Goal: Book appointment/travel/reservation

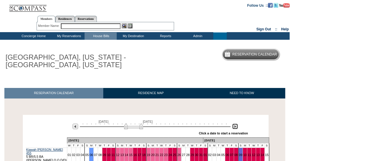
click at [232, 126] on img at bounding box center [235, 127] width 6 height 6
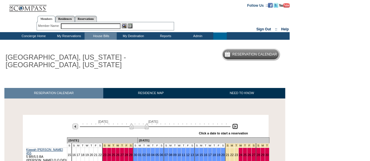
click at [236, 127] on img at bounding box center [235, 127] width 6 height 6
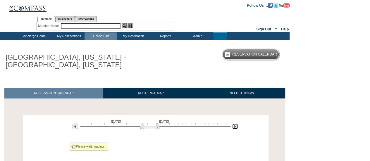
click at [236, 127] on img at bounding box center [235, 127] width 6 height 6
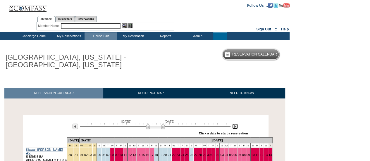
click at [236, 127] on img at bounding box center [235, 127] width 6 height 6
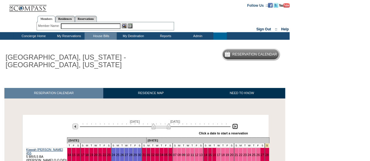
click at [236, 127] on img at bounding box center [235, 127] width 6 height 6
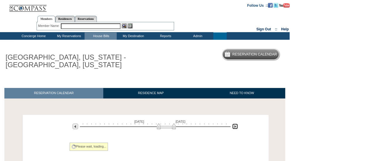
click at [236, 127] on img at bounding box center [235, 127] width 6 height 6
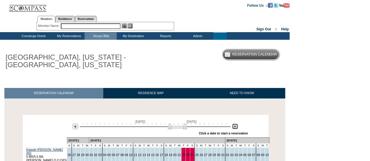
click at [236, 126] on img at bounding box center [235, 127] width 6 height 6
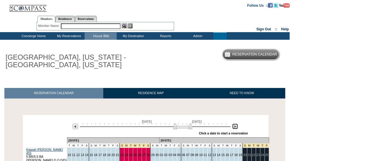
scroll to position [117, 0]
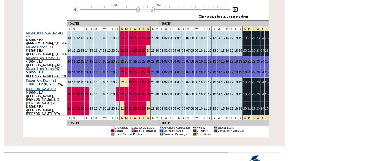
drag, startPoint x: 175, startPoint y: 9, endPoint x: 138, endPoint y: 11, distance: 37.2
click at [138, 11] on img at bounding box center [145, 9] width 19 height 6
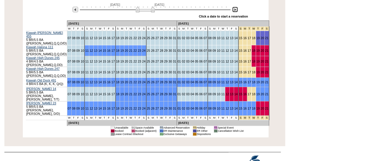
click at [138, 8] on img at bounding box center [145, 9] width 19 height 6
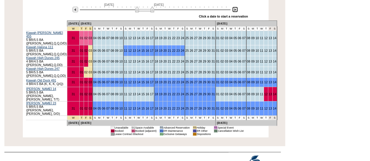
click at [235, 10] on img at bounding box center [235, 10] width 6 height 6
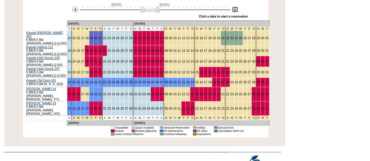
click at [235, 10] on img at bounding box center [235, 10] width 6 height 6
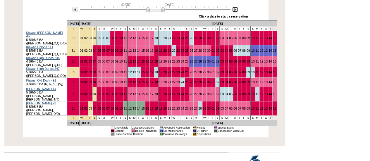
click at [235, 10] on img at bounding box center [235, 10] width 6 height 6
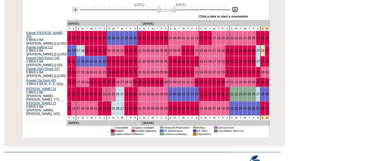
click at [235, 10] on img at bounding box center [235, 10] width 6 height 6
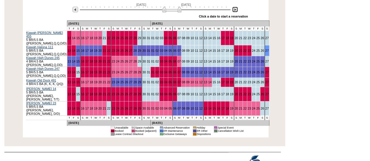
click at [235, 10] on img at bounding box center [235, 10] width 6 height 6
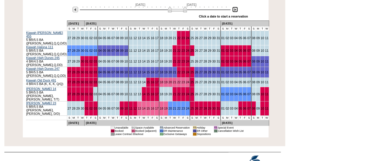
click at [235, 10] on img at bounding box center [235, 10] width 6 height 6
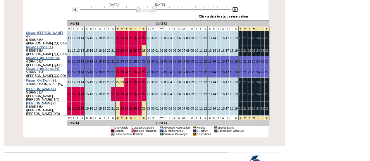
drag, startPoint x: 190, startPoint y: 9, endPoint x: 153, endPoint y: 11, distance: 37.2
click at [153, 11] on img at bounding box center [145, 9] width 19 height 6
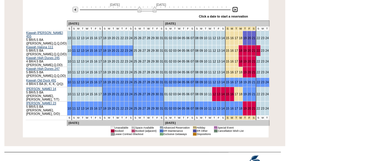
click at [155, 8] on img at bounding box center [146, 9] width 19 height 6
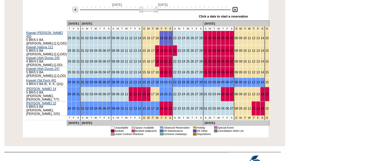
click at [157, 8] on img at bounding box center [148, 9] width 19 height 6
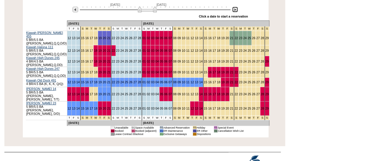
drag, startPoint x: 157, startPoint y: 7, endPoint x: 153, endPoint y: 7, distance: 4.1
click at [153, 7] on img at bounding box center [147, 9] width 19 height 6
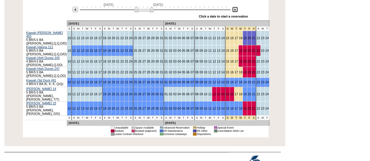
click at [150, 7] on img at bounding box center [143, 9] width 19 height 6
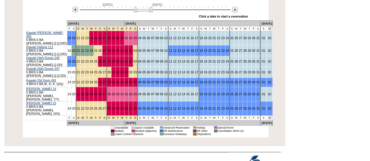
click at [236, 7] on div at bounding box center [234, 9] width 7 height 6
click at [235, 7] on img at bounding box center [235, 10] width 6 height 6
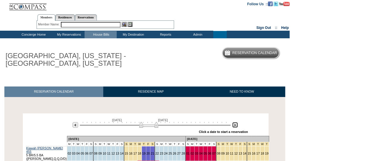
scroll to position [0, 0]
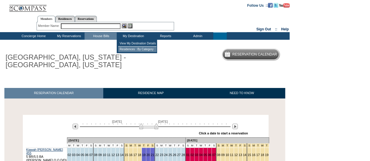
click at [133, 47] on td "Residences : By Category" at bounding box center [137, 49] width 38 height 6
